Goal: Information Seeking & Learning: Learn about a topic

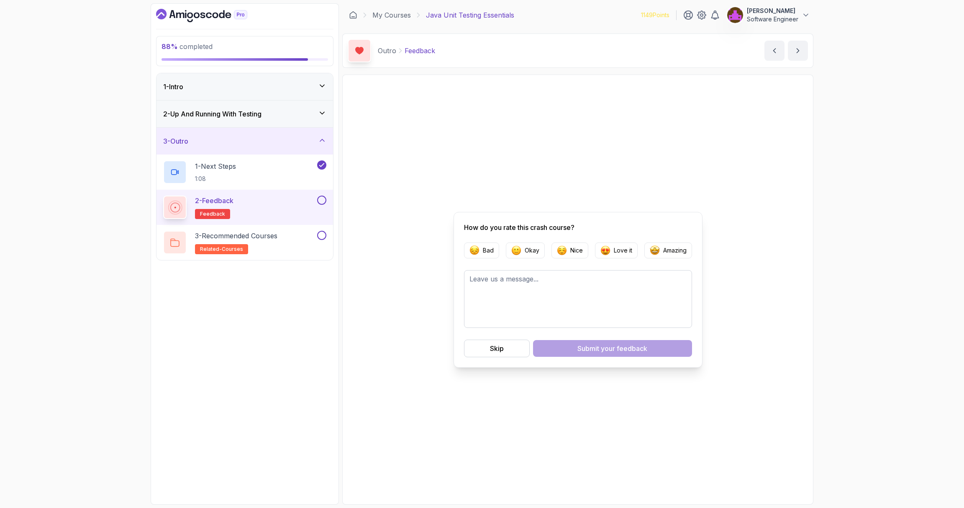
click at [326, 199] on button at bounding box center [321, 199] width 9 height 9
click at [285, 240] on div "3 - Recommended Courses related-courses" at bounding box center [239, 242] width 152 height 23
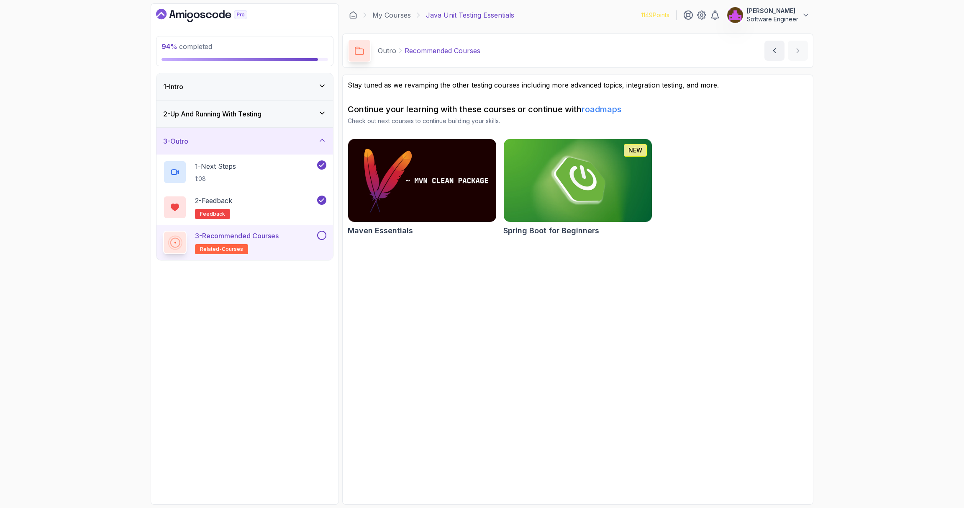
click at [323, 235] on button at bounding box center [321, 235] width 9 height 9
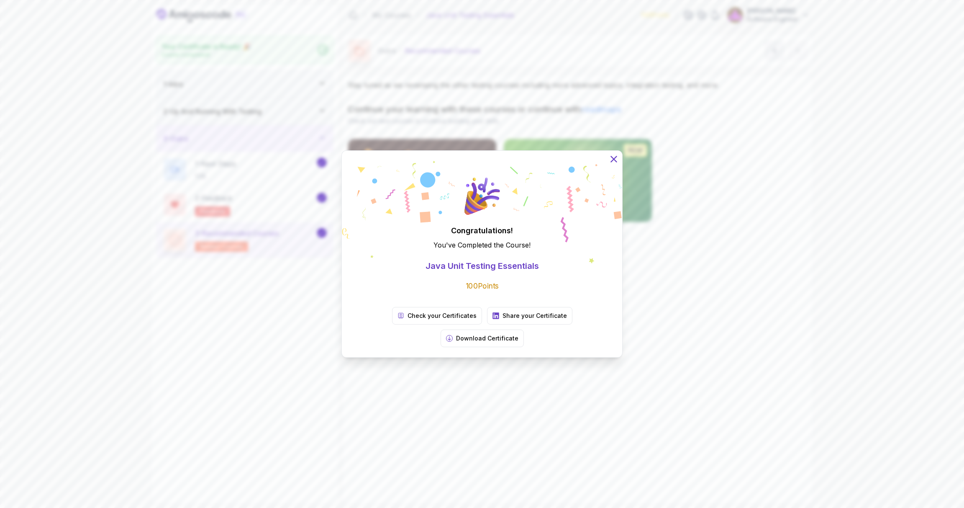
click at [608, 168] on button at bounding box center [614, 159] width 18 height 18
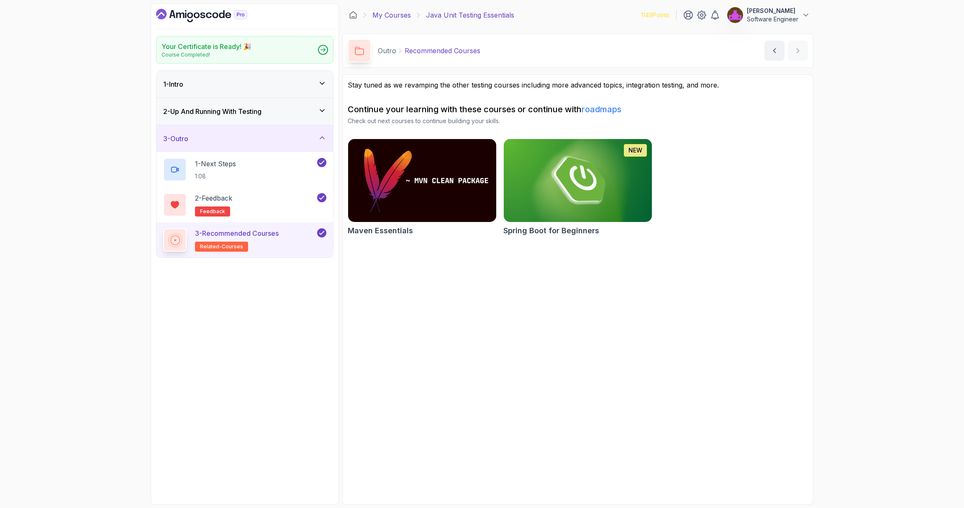
click at [397, 13] on link "My Courses" at bounding box center [391, 15] width 39 height 10
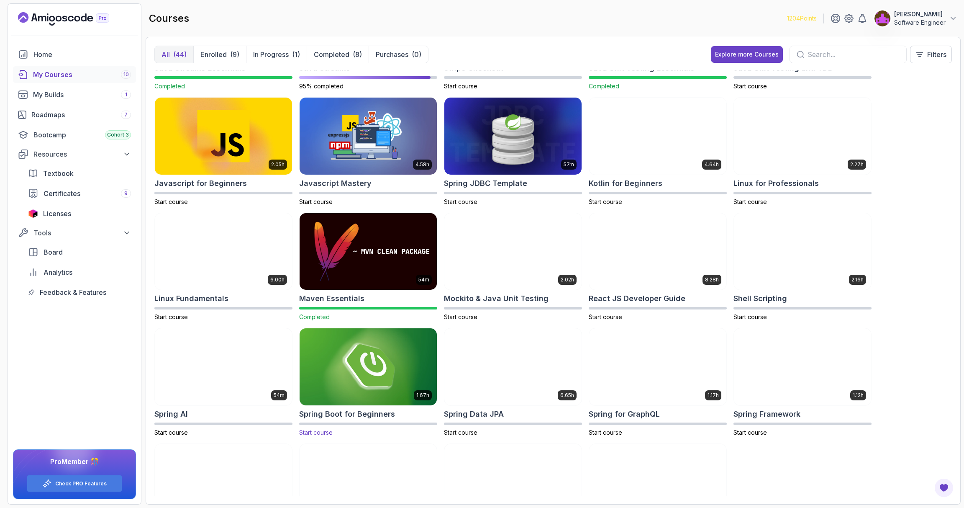
scroll to position [566, 0]
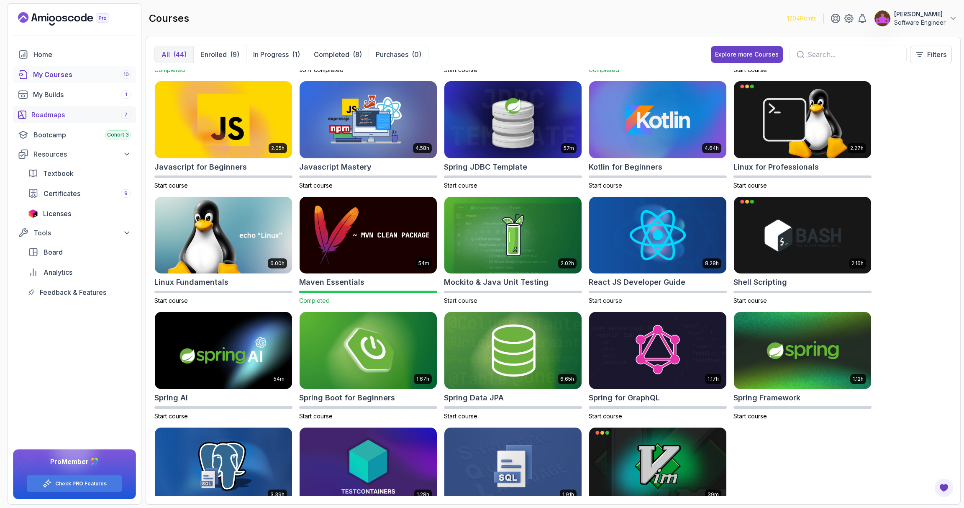
click at [56, 112] on div "Roadmaps 7" at bounding box center [81, 115] width 100 height 10
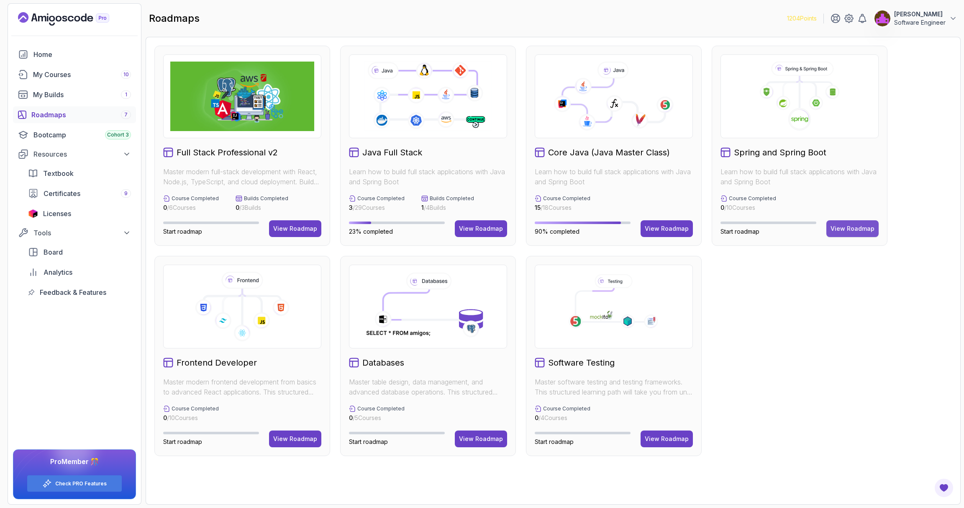
click at [845, 231] on div "View Roadmap" at bounding box center [853, 228] width 44 height 8
click at [845, 233] on button "View Roadmap" at bounding box center [853, 228] width 52 height 17
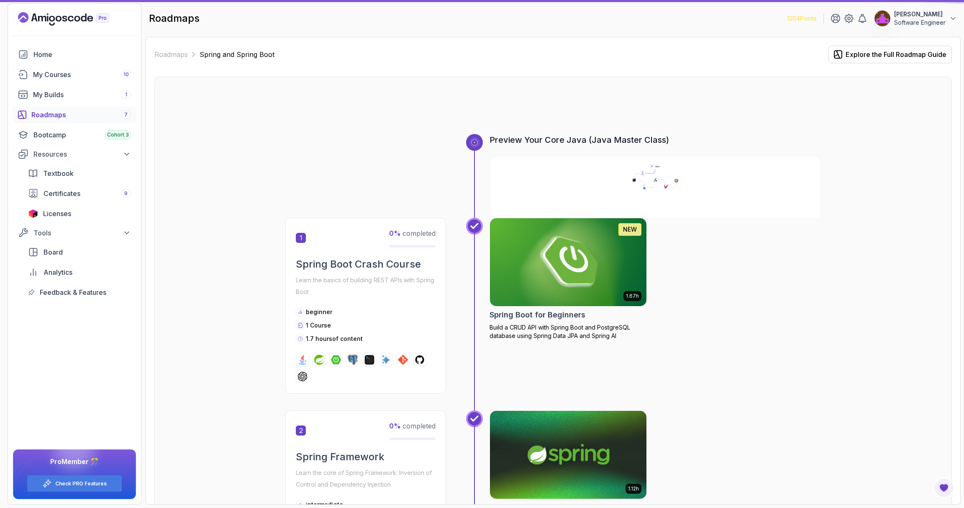
click at [552, 266] on img at bounding box center [568, 262] width 157 height 88
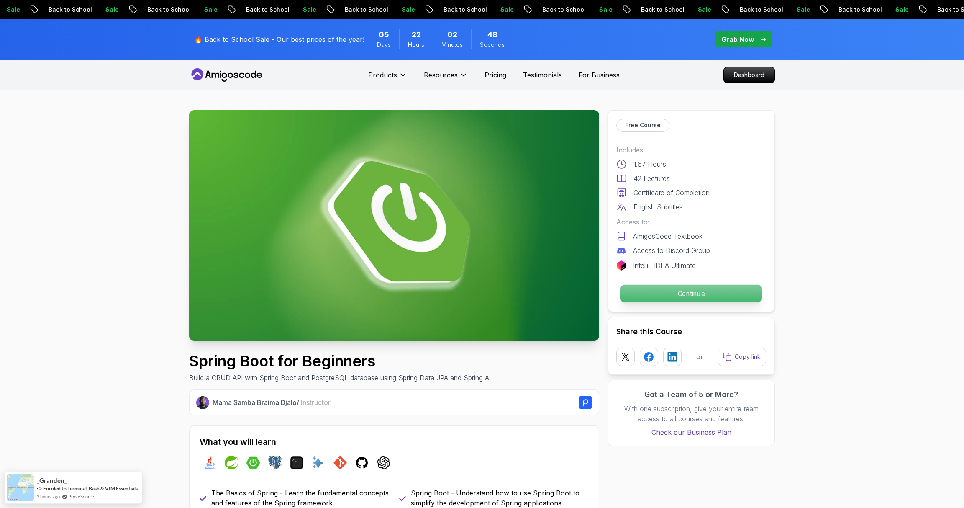
click at [682, 287] on p "Continue" at bounding box center [691, 294] width 141 height 18
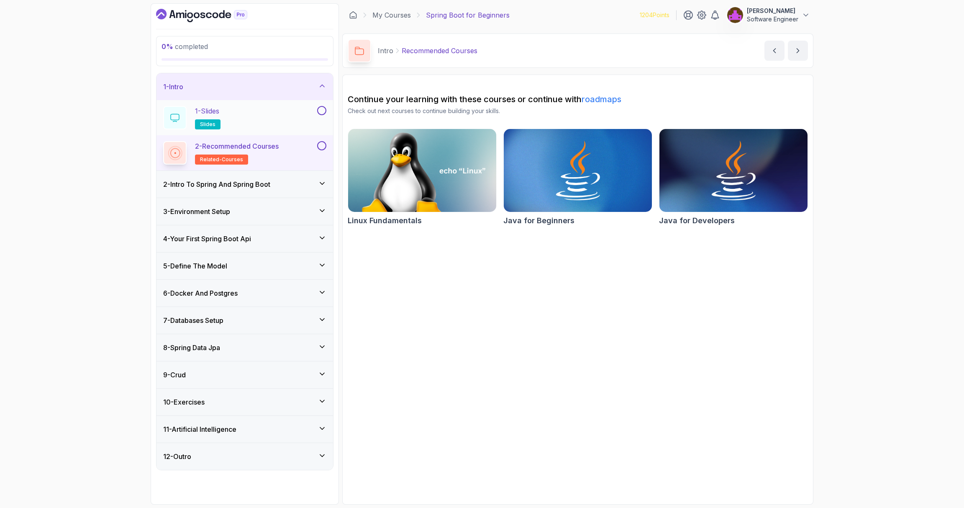
click at [270, 125] on div "1 - Slides slides" at bounding box center [239, 117] width 152 height 23
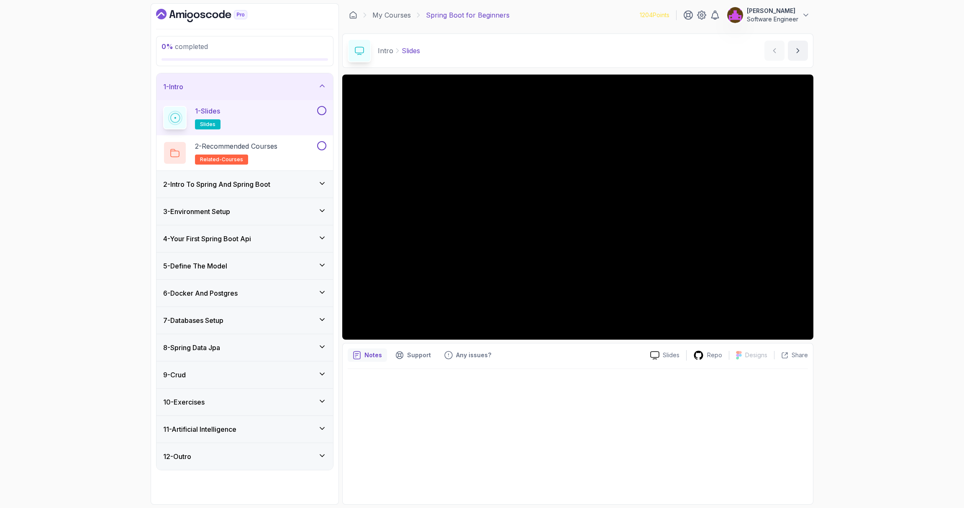
click at [420, 412] on div at bounding box center [578, 434] width 460 height 130
click at [543, 438] on div at bounding box center [578, 434] width 460 height 130
click at [321, 112] on button at bounding box center [321, 110] width 9 height 9
click at [289, 151] on div "2 - Recommended Courses related-courses" at bounding box center [239, 152] width 152 height 23
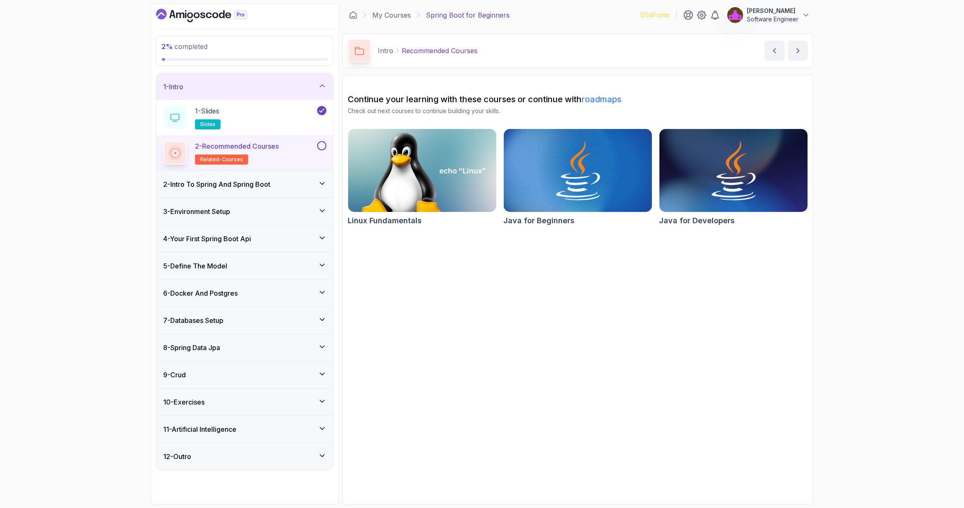
click at [323, 143] on button at bounding box center [321, 145] width 9 height 9
click at [270, 180] on h3 "2 - Intro To Spring And Spring Boot" at bounding box center [216, 184] width 107 height 10
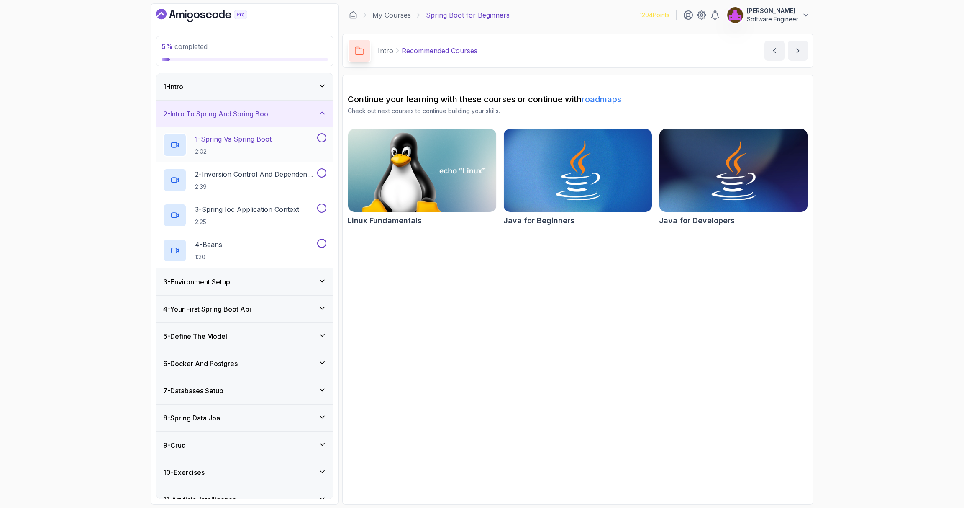
click at [265, 141] on p "1 - Spring Vs Spring Boot" at bounding box center [233, 139] width 77 height 10
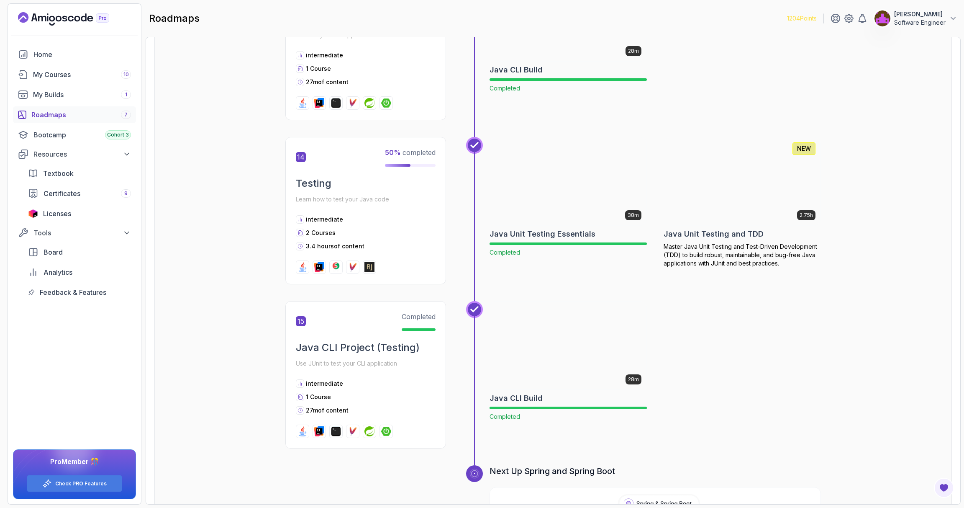
scroll to position [2421, 0]
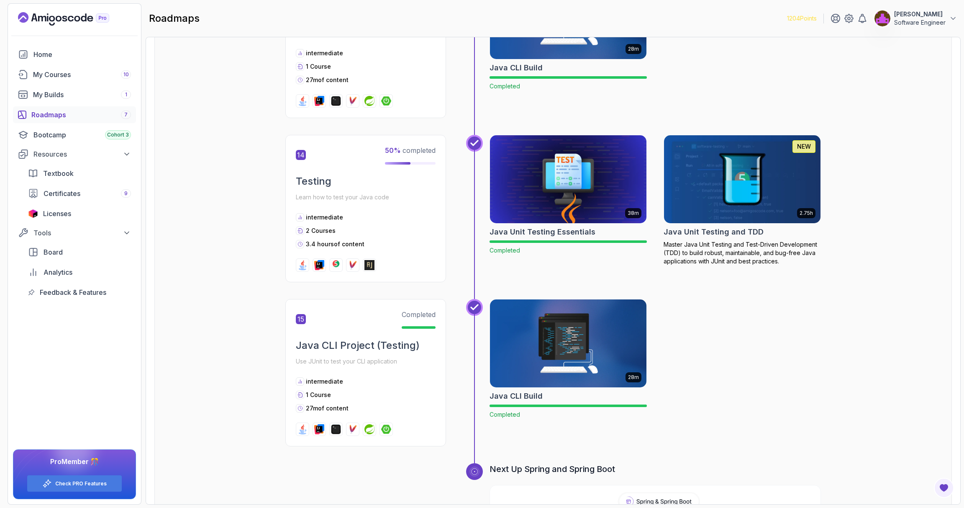
click at [725, 160] on img at bounding box center [742, 179] width 164 height 92
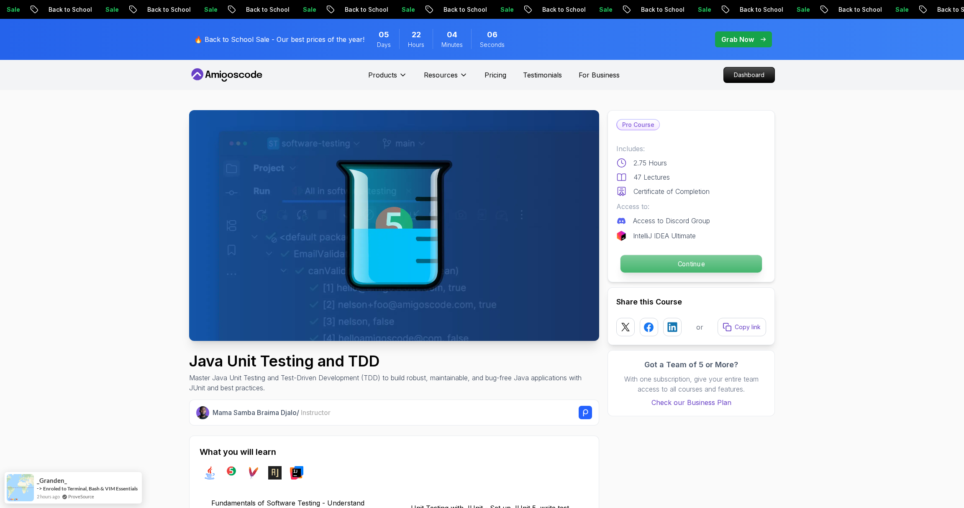
click at [658, 270] on p "Continue" at bounding box center [691, 264] width 141 height 18
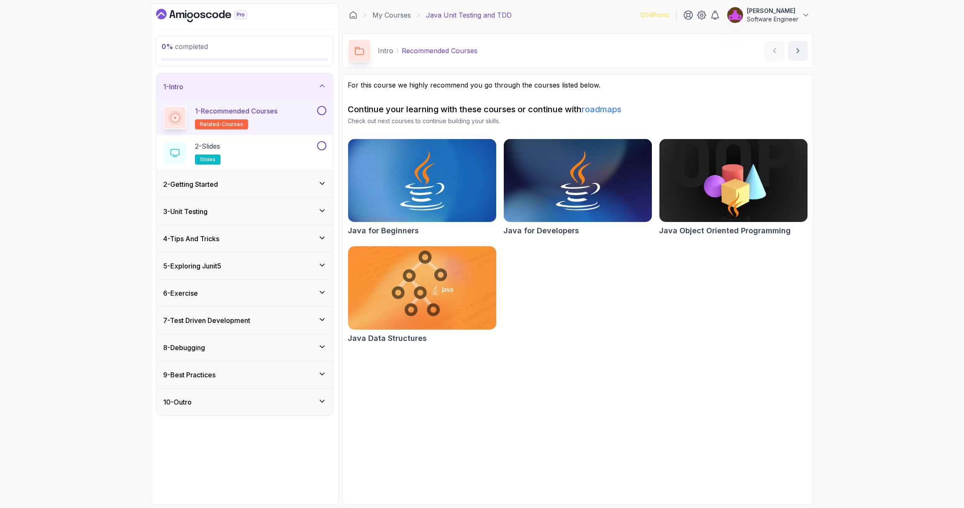
click at [323, 108] on button at bounding box center [321, 110] width 9 height 9
click at [266, 149] on div "2 - Slides slides" at bounding box center [239, 152] width 152 height 23
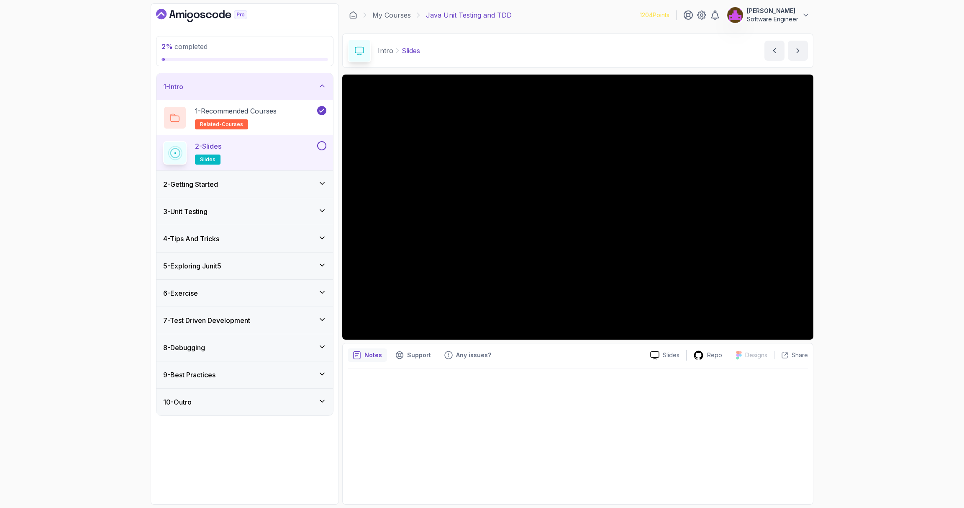
click at [200, 175] on div "2 - Getting Started" at bounding box center [245, 184] width 177 height 27
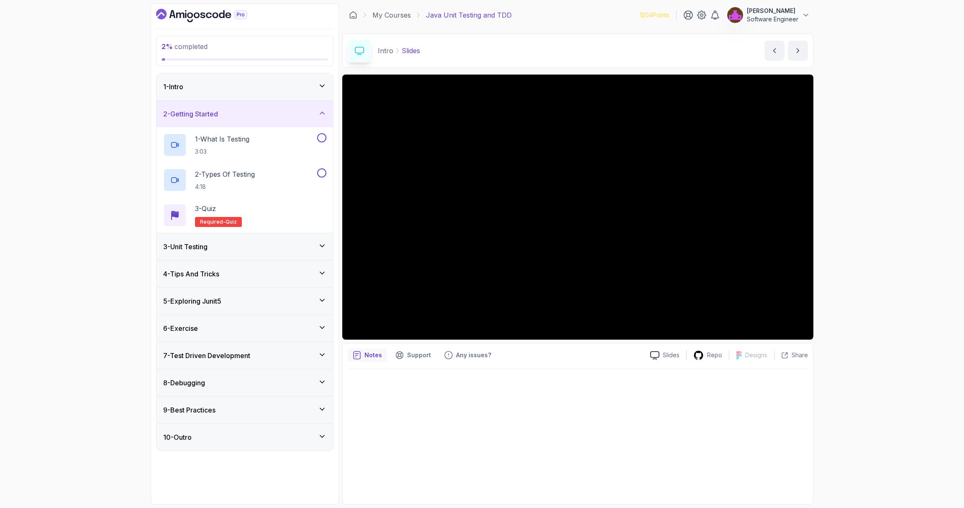
click at [251, 83] on div "1 - Intro" at bounding box center [244, 87] width 163 height 10
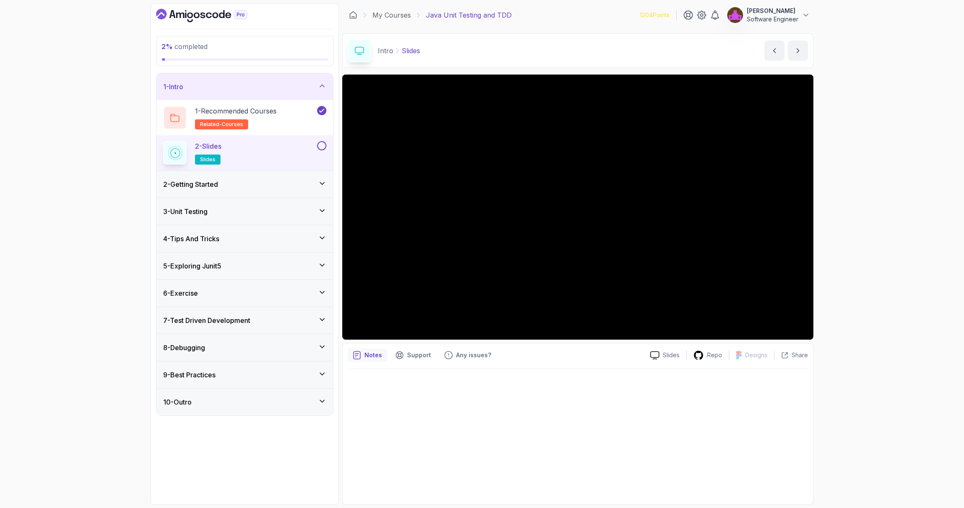
click at [226, 177] on div "2 - Getting Started" at bounding box center [245, 184] width 177 height 27
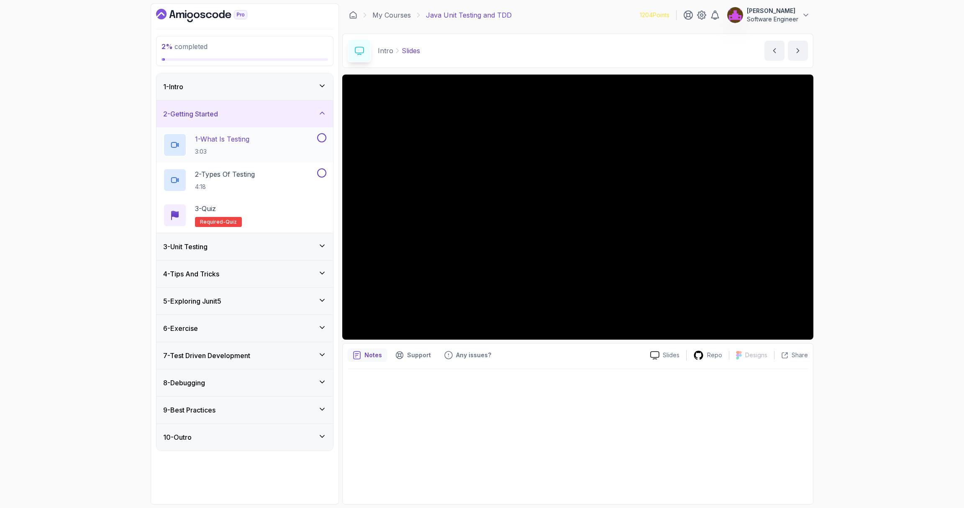
click at [249, 142] on p "1 - What Is Testing" at bounding box center [222, 139] width 54 height 10
click at [226, 253] on div "3 - Unit Testing" at bounding box center [245, 246] width 177 height 27
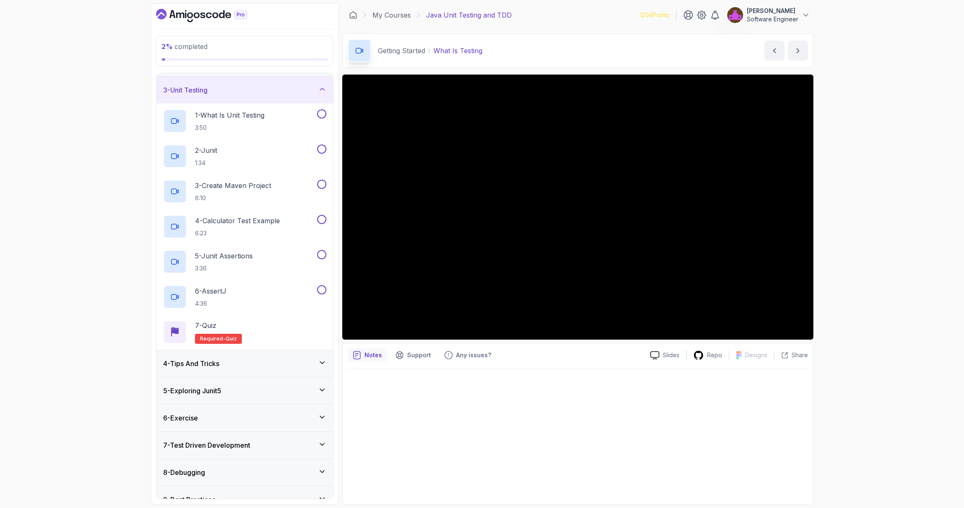
scroll to position [56, 0]
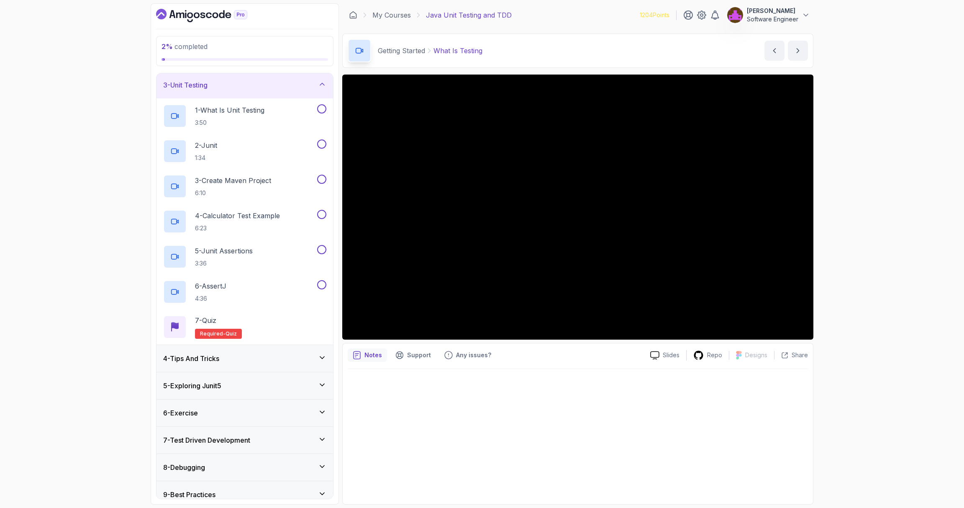
click at [245, 356] on div "4 - Tips And Tricks" at bounding box center [244, 358] width 163 height 10
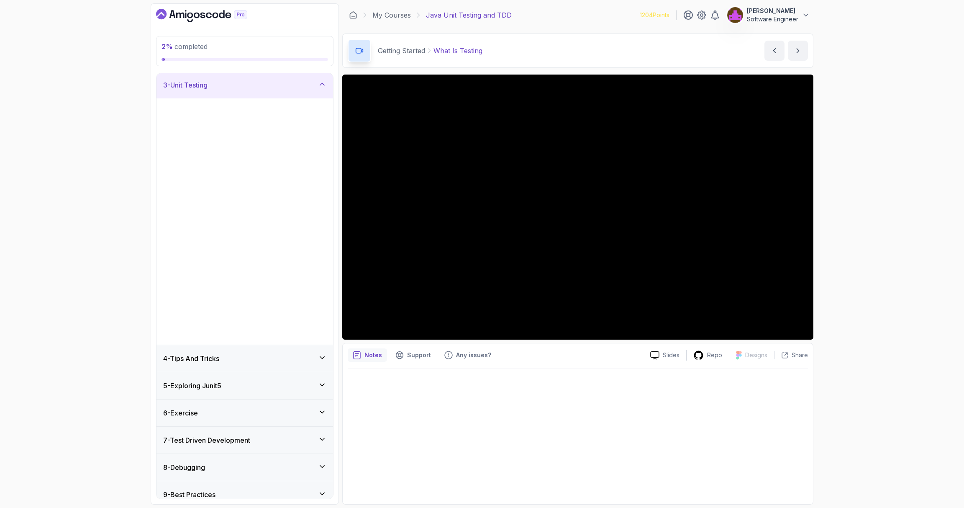
scroll to position [0, 0]
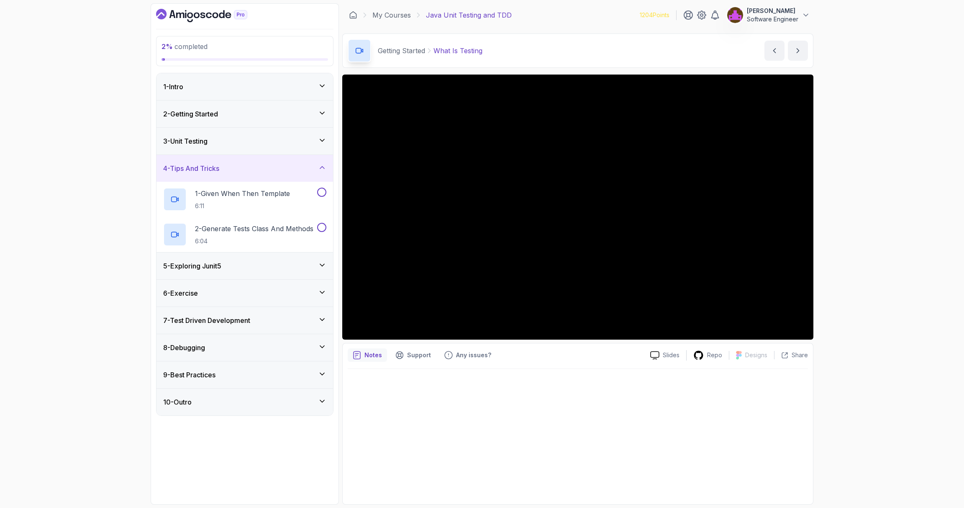
click at [261, 265] on div "5 - Exploring Junit5" at bounding box center [244, 266] width 163 height 10
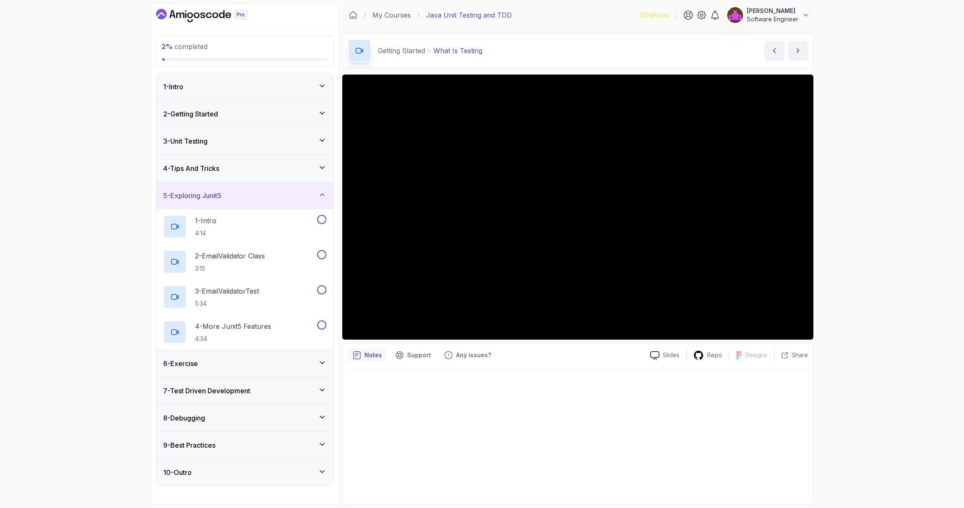
click at [233, 364] on div "6 - Exercise" at bounding box center [244, 363] width 163 height 10
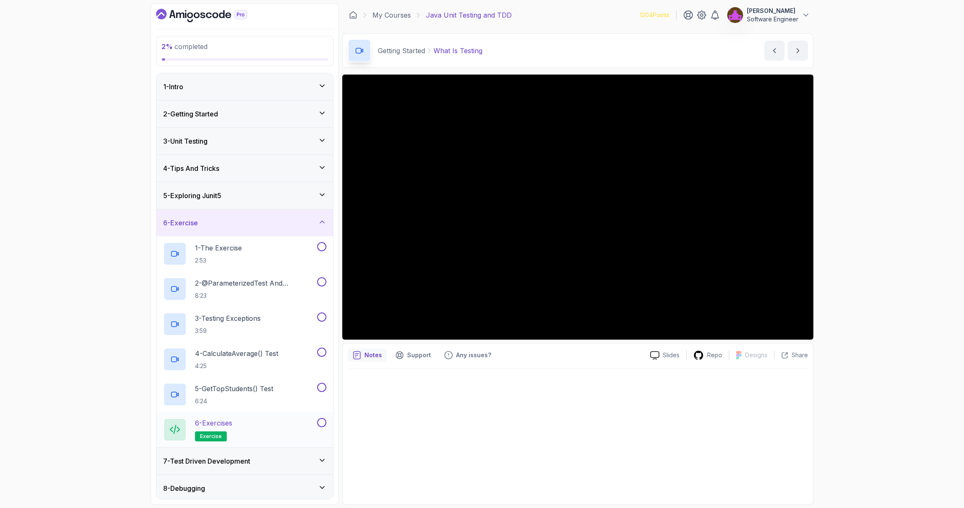
scroll to position [55, 0]
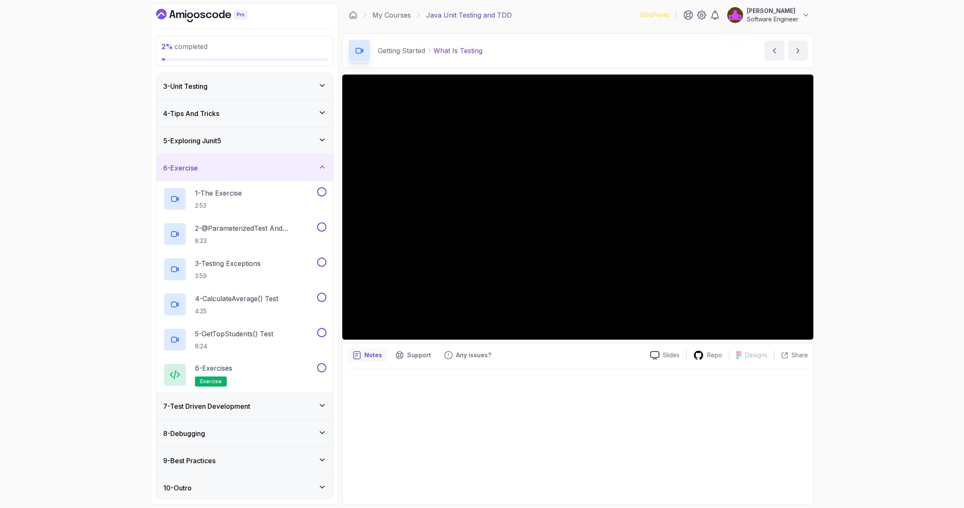
click at [215, 457] on h3 "9 - Best Practices" at bounding box center [189, 460] width 52 height 10
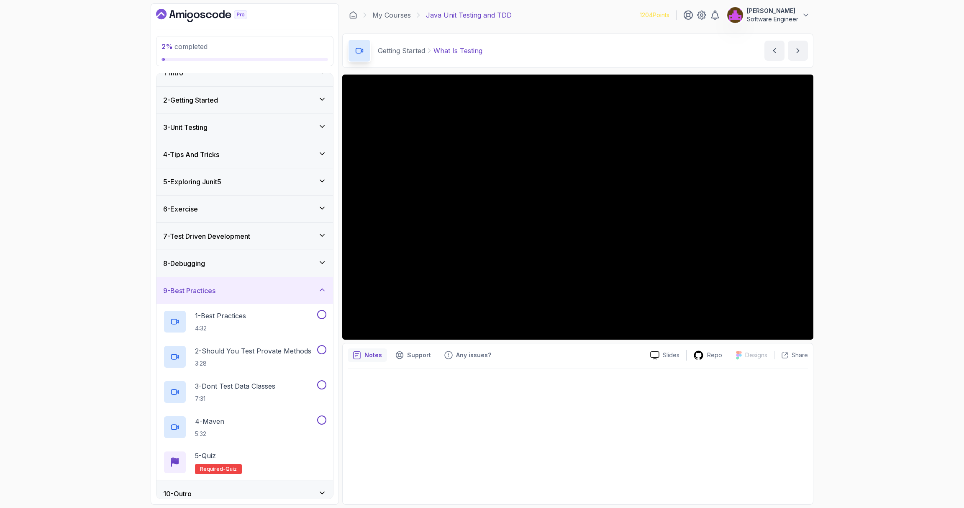
scroll to position [0, 0]
